Goal: Find specific page/section: Find specific page/section

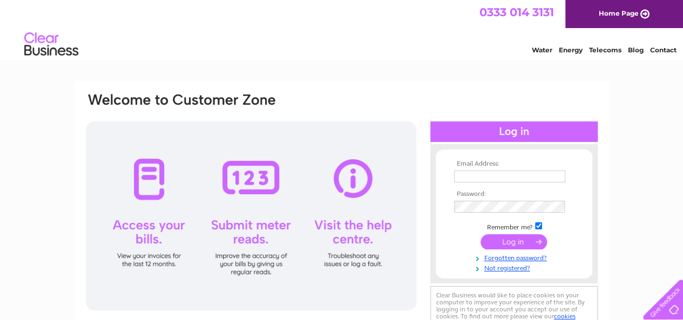
type input "[EMAIL_ADDRESS][DOMAIN_NAME]"
click at [521, 239] on input "submit" at bounding box center [513, 241] width 66 height 15
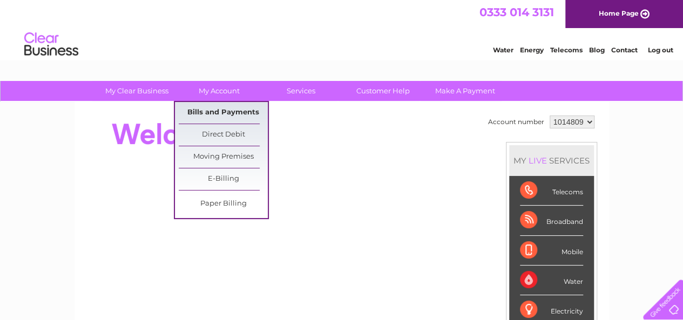
click at [222, 107] on link "Bills and Payments" at bounding box center [223, 113] width 89 height 22
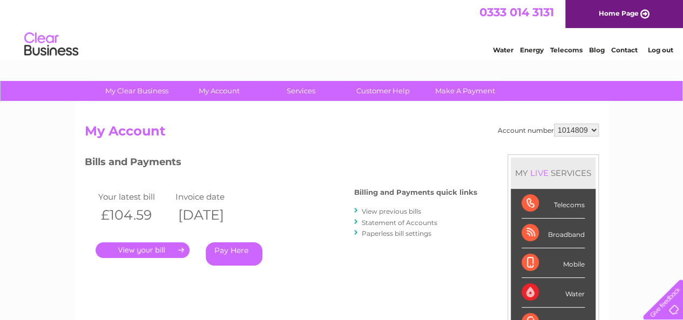
click at [156, 248] on link "." at bounding box center [143, 250] width 94 height 16
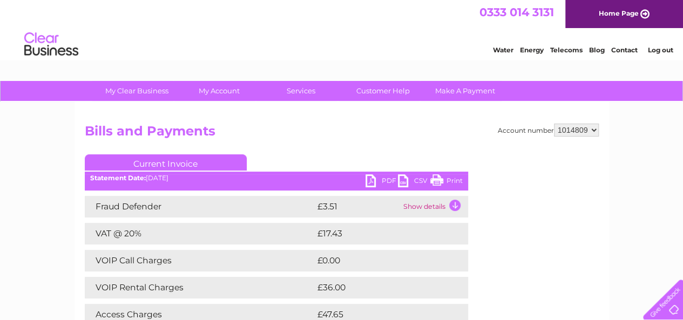
click at [443, 175] on link "Print" at bounding box center [446, 182] width 32 height 16
